Goal: Communication & Community: Ask a question

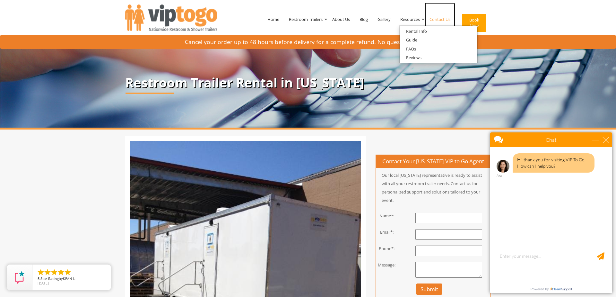
click at [441, 19] on link "Contact Us" at bounding box center [440, 19] width 30 height 33
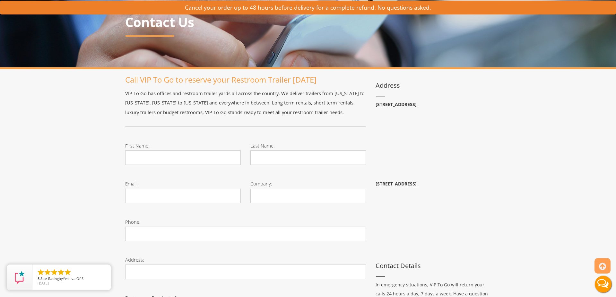
scroll to position [56, 0]
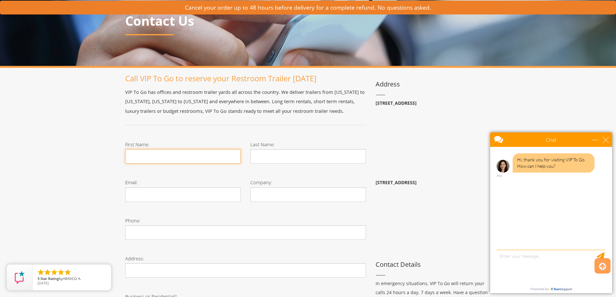
click at [196, 156] on input "First Name:" at bounding box center [183, 156] width 116 height 14
type input "[PERSON_NAME]"
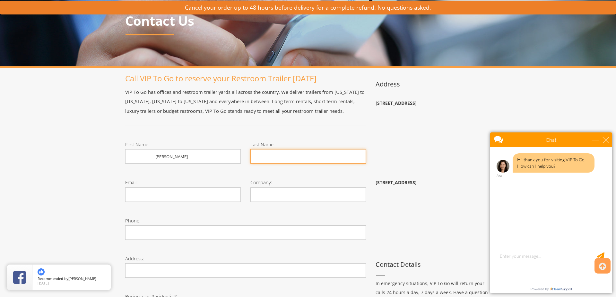
click at [271, 154] on input "Last Name:" at bounding box center [308, 156] width 116 height 14
type input "[PERSON_NAME]"
click at [190, 203] on div "Email:" at bounding box center [182, 192] width 125 height 38
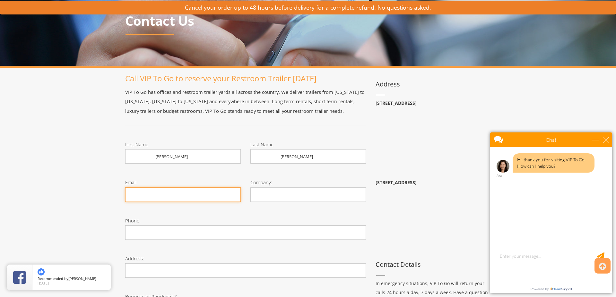
click at [190, 199] on input "Email:" at bounding box center [183, 194] width 116 height 14
type input "[EMAIL_ADDRESS][DOMAIN_NAME]"
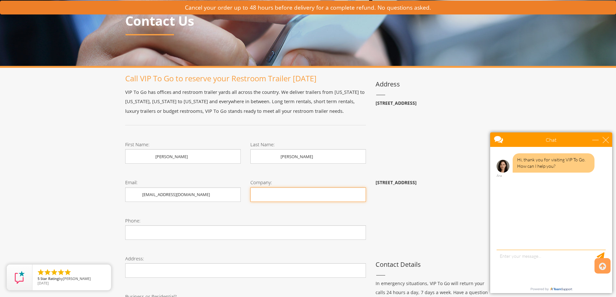
click at [300, 197] on input "Company:" at bounding box center [308, 194] width 116 height 14
type input "HangarFour"
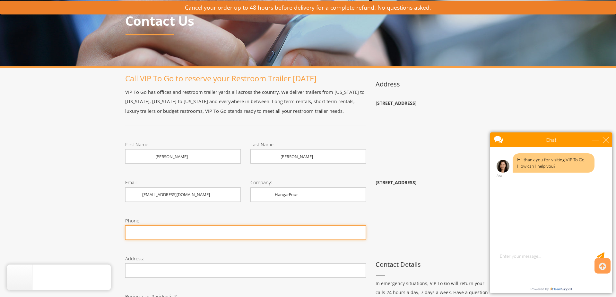
click at [203, 235] on input "Contact form" at bounding box center [245, 232] width 241 height 14
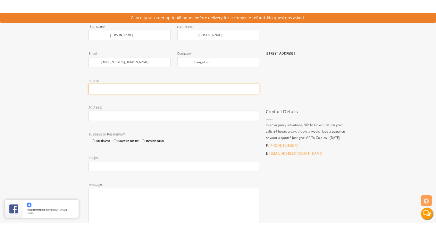
scroll to position [180, 0]
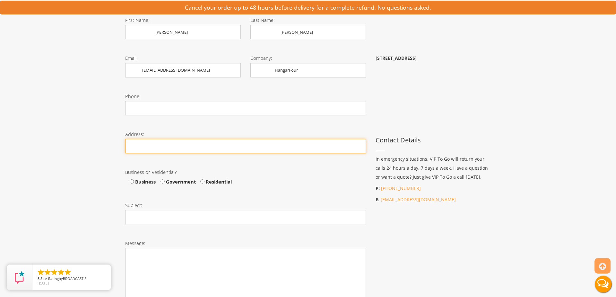
click at [202, 148] on input "Phone:" at bounding box center [245, 146] width 241 height 14
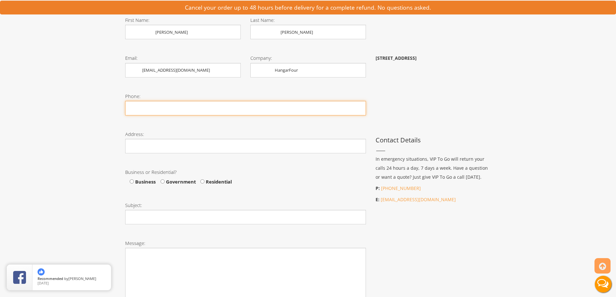
click at [194, 107] on input "Contact form" at bounding box center [245, 108] width 241 height 14
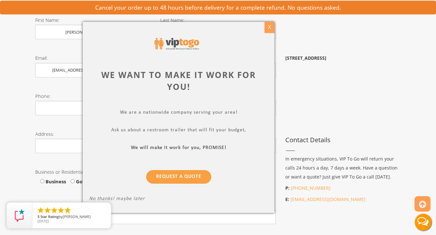
click at [268, 27] on div "X" at bounding box center [270, 27] width 10 height 11
